Goal: Information Seeking & Learning: Learn about a topic

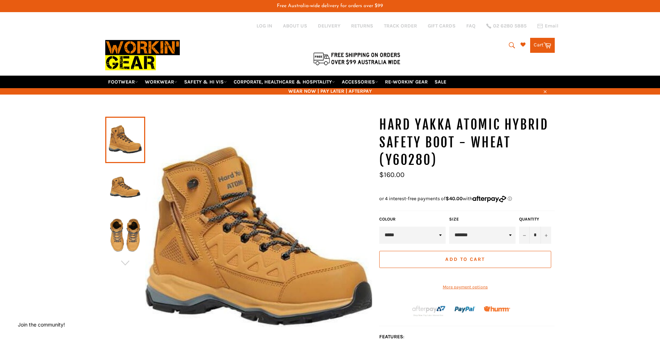
click at [116, 183] on img at bounding box center [125, 187] width 33 height 39
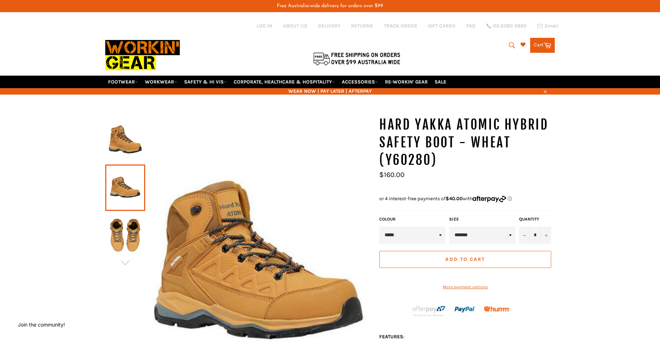
click at [122, 231] on img at bounding box center [125, 235] width 33 height 39
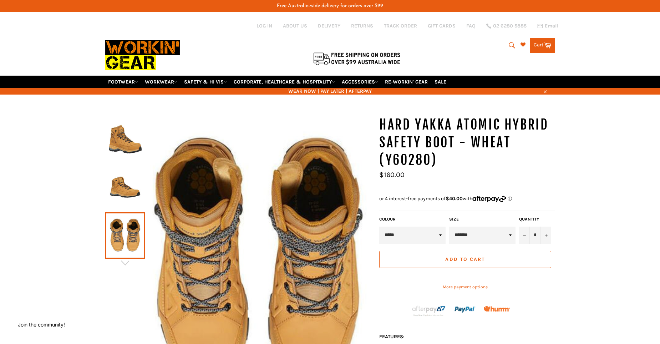
click at [121, 188] on img at bounding box center [125, 187] width 33 height 39
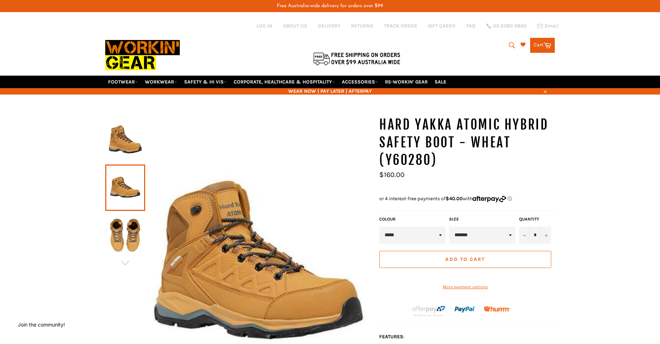
click at [123, 141] on img at bounding box center [125, 139] width 33 height 39
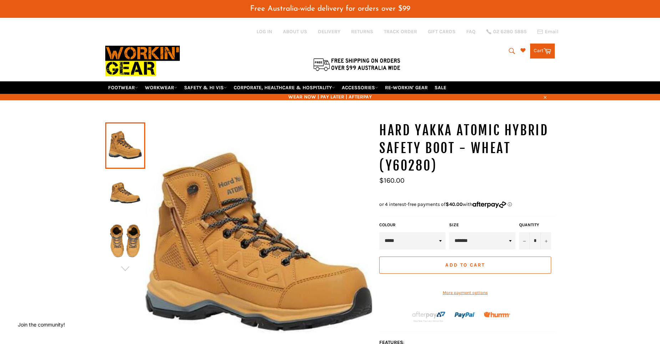
click at [114, 201] on img at bounding box center [125, 193] width 33 height 39
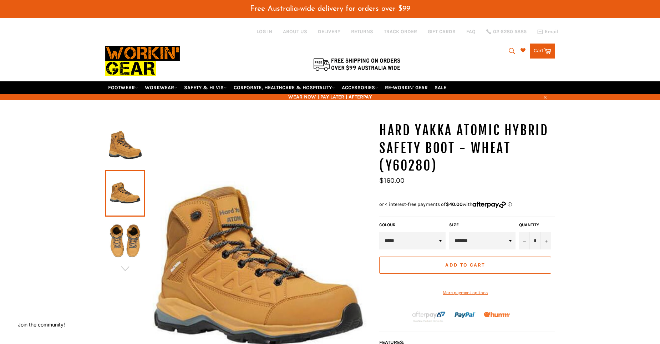
click at [122, 243] on img at bounding box center [125, 241] width 33 height 39
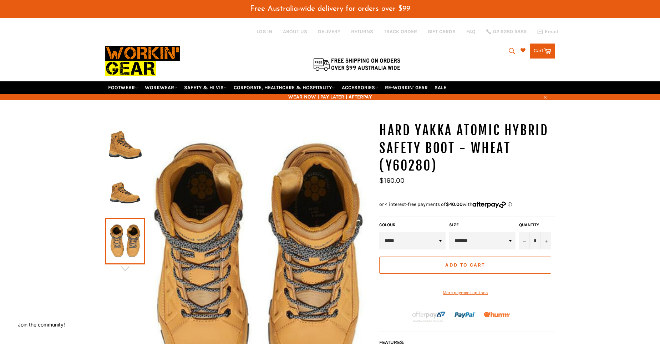
click at [110, 144] on img at bounding box center [125, 145] width 33 height 39
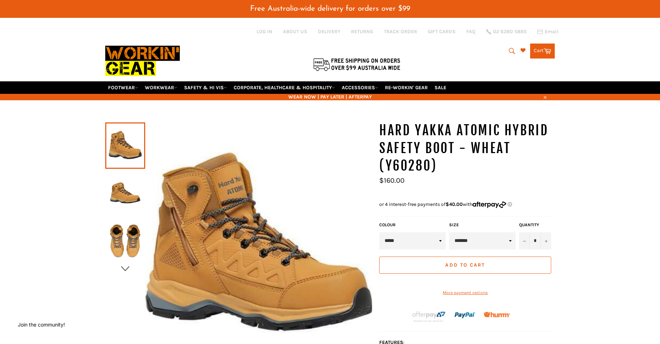
click at [124, 263] on icon "button" at bounding box center [125, 268] width 11 height 11
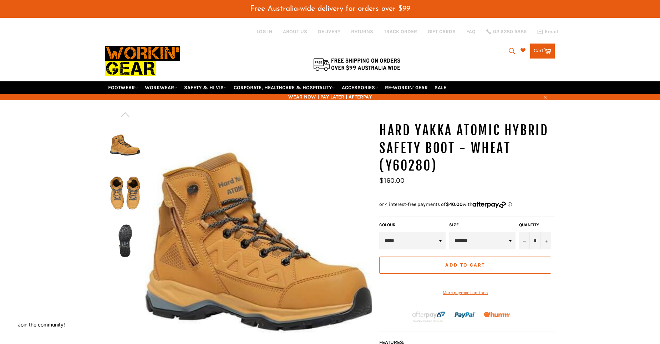
click at [123, 266] on div at bounding box center [238, 250] width 267 height 257
click at [127, 239] on img at bounding box center [125, 241] width 33 height 39
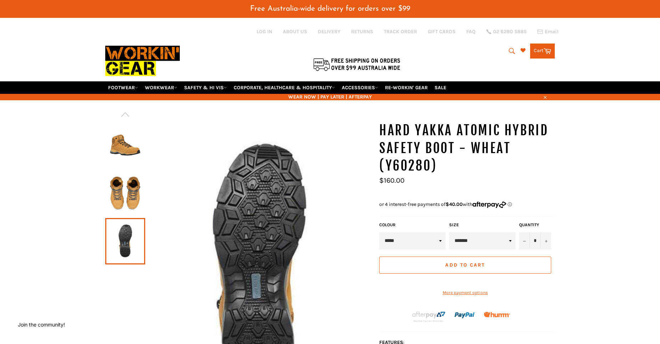
click at [125, 195] on img at bounding box center [125, 193] width 33 height 39
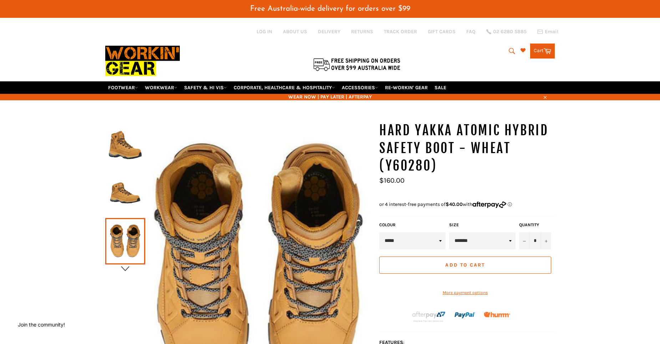
click at [124, 267] on icon "button" at bounding box center [125, 268] width 11 height 11
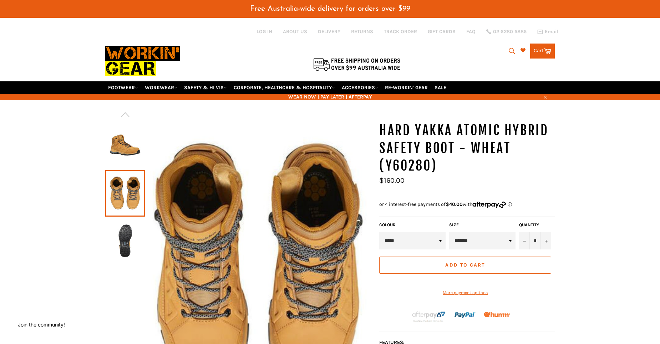
click at [125, 249] on img at bounding box center [125, 241] width 33 height 39
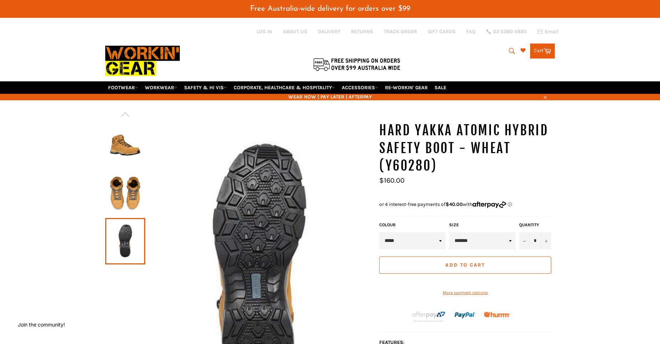
click at [133, 192] on img at bounding box center [125, 193] width 33 height 39
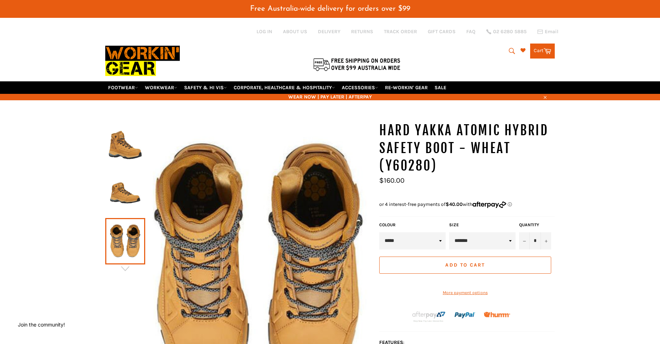
click at [124, 197] on img at bounding box center [125, 193] width 33 height 39
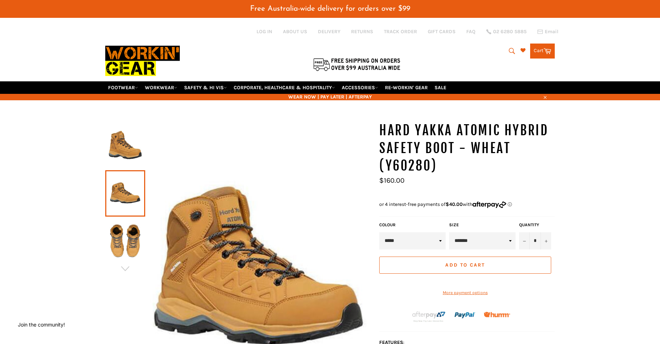
click at [127, 153] on img at bounding box center [125, 145] width 33 height 39
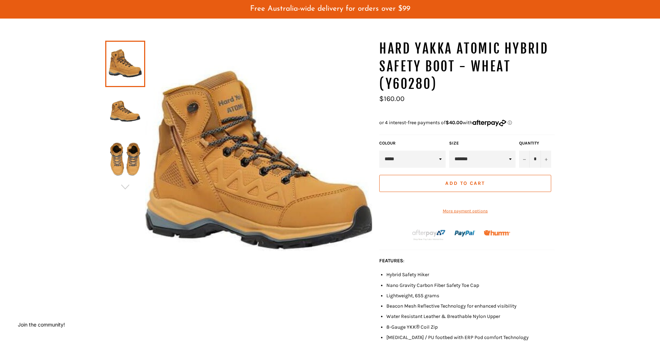
scroll to position [83, 0]
